Goal: Information Seeking & Learning: Learn about a topic

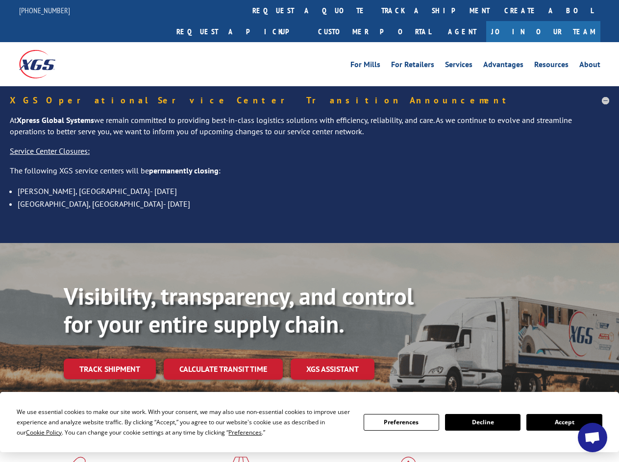
click at [309, 243] on div "Visibility, transparency, and control for your entire supply chain. Track shipm…" at bounding box center [309, 344] width 619 height 202
click at [34, 432] on span "Cookie Policy" at bounding box center [44, 433] width 36 height 8
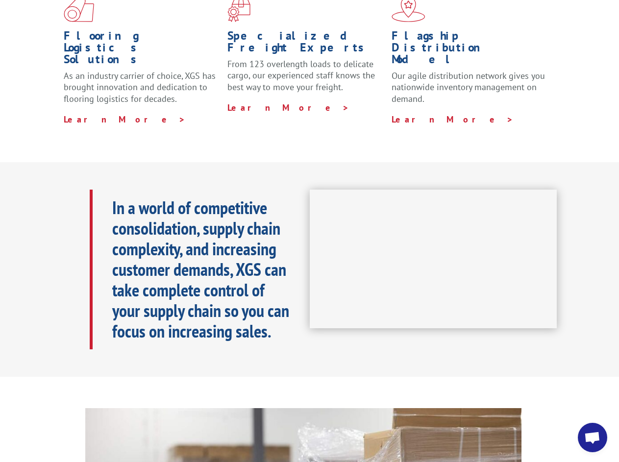
click at [310, 231] on iframe at bounding box center [434, 259] width 248 height 139
click at [280, 30] on h1 "Specialized Freight Experts" at bounding box center [305, 44] width 156 height 28
click at [342, 30] on h1 "Specialized Freight Experts" at bounding box center [305, 44] width 156 height 28
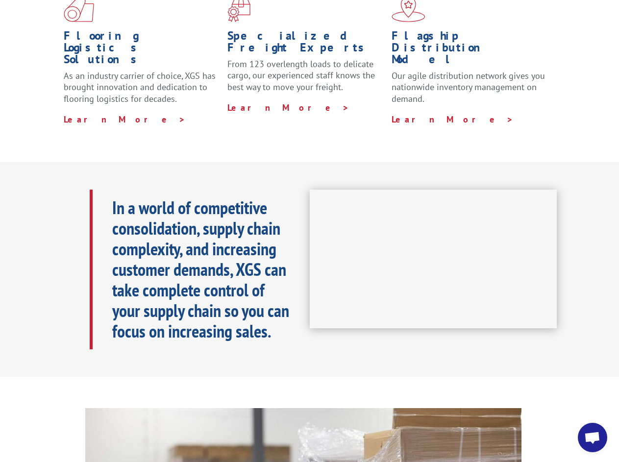
click at [404, 30] on h1 "Flagship Distribution Model" at bounding box center [470, 50] width 156 height 40
